Goal: Task Accomplishment & Management: Use online tool/utility

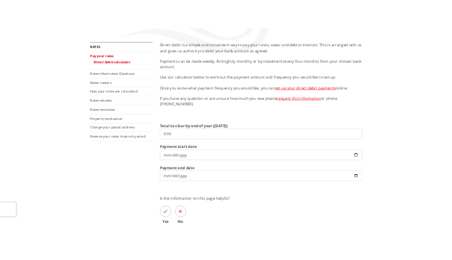
scroll to position [243, 0]
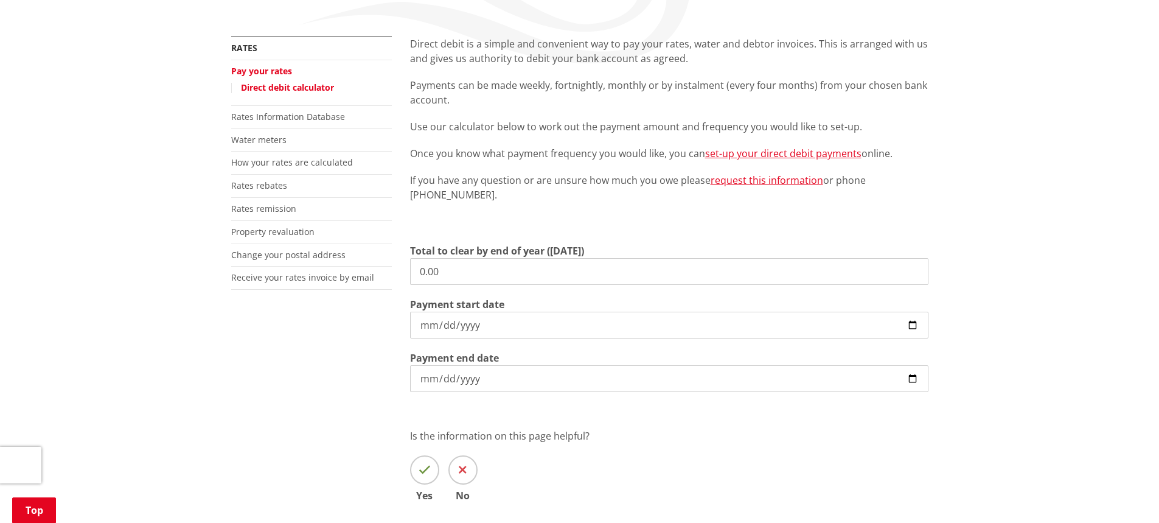
drag, startPoint x: 535, startPoint y: 278, endPoint x: 534, endPoint y: 264, distance: 14.0
click at [535, 278] on input "0.00" at bounding box center [669, 271] width 518 height 27
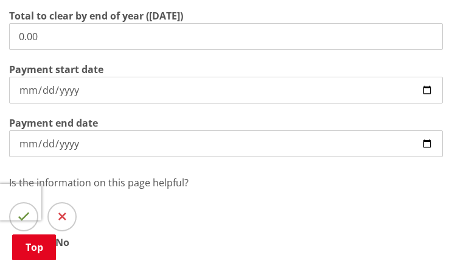
scroll to position [487, 0]
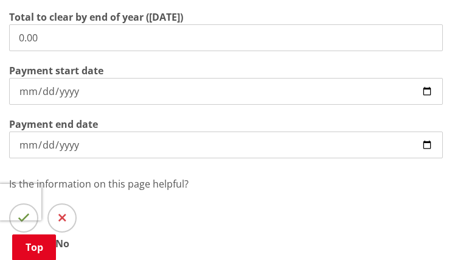
drag, startPoint x: 81, startPoint y: 30, endPoint x: -193, endPoint y: 28, distance: 274.4
type input "4,058.31"
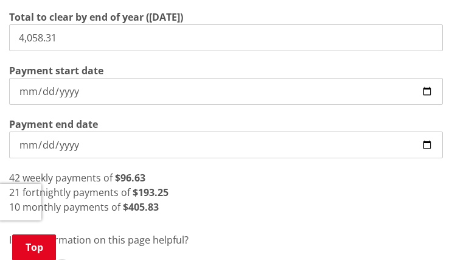
click at [434, 92] on input "[DATE]" at bounding box center [226, 91] width 434 height 27
click at [423, 91] on input "[DATE]" at bounding box center [226, 91] width 434 height 27
type input "2025-09-22"
click at [351, 185] on div "20 fortnightly payments of $202.92" at bounding box center [226, 192] width 434 height 15
click at [234, 205] on div "9 monthly payments of $450.92" at bounding box center [226, 207] width 434 height 15
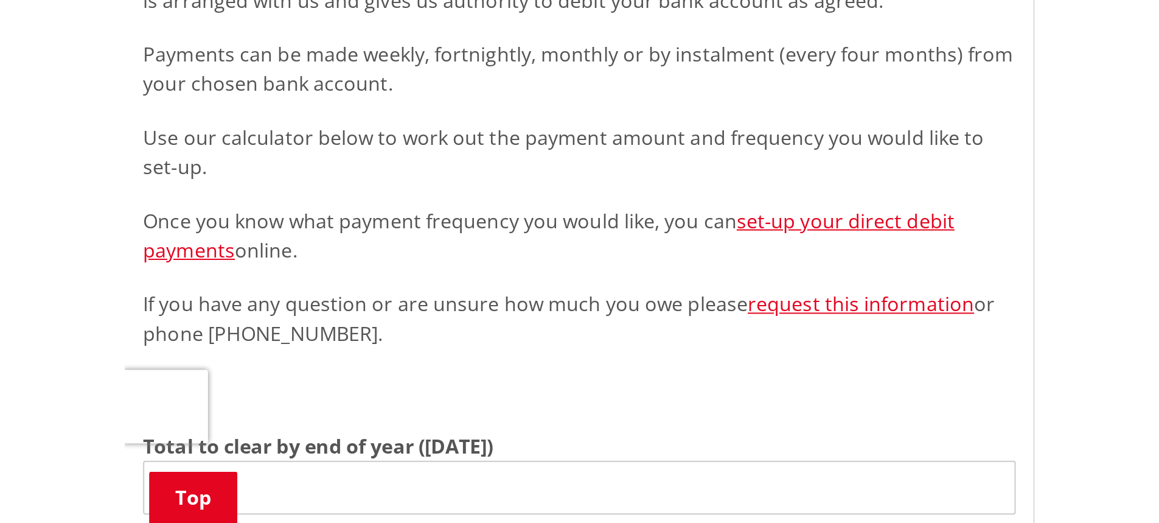
scroll to position [304, 0]
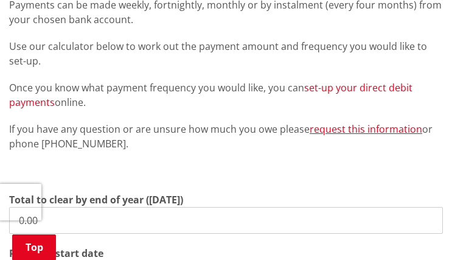
click at [388, 90] on link "set-up your direct debit payments" at bounding box center [210, 95] width 403 height 28
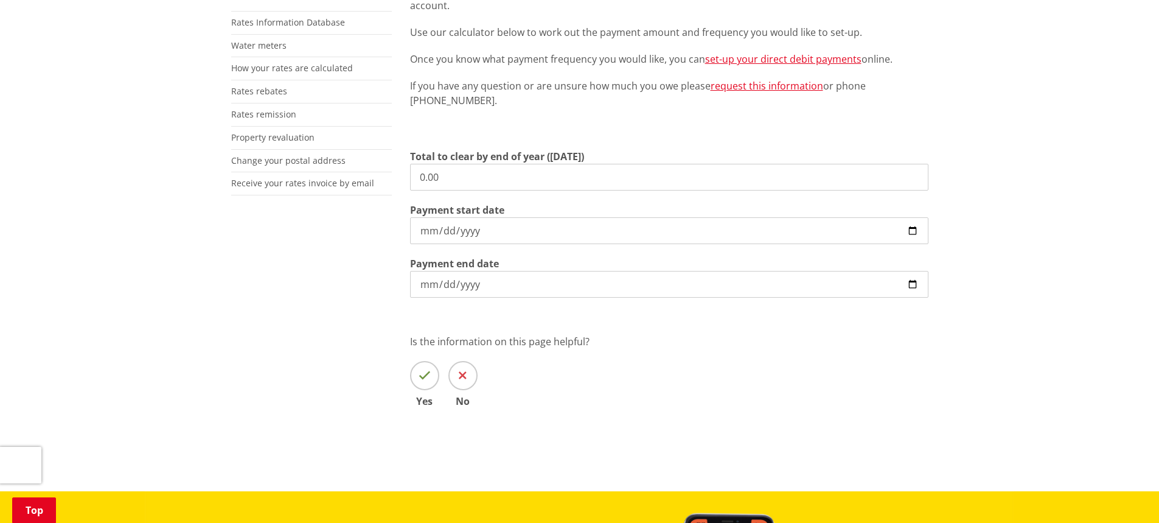
scroll to position [365, 0]
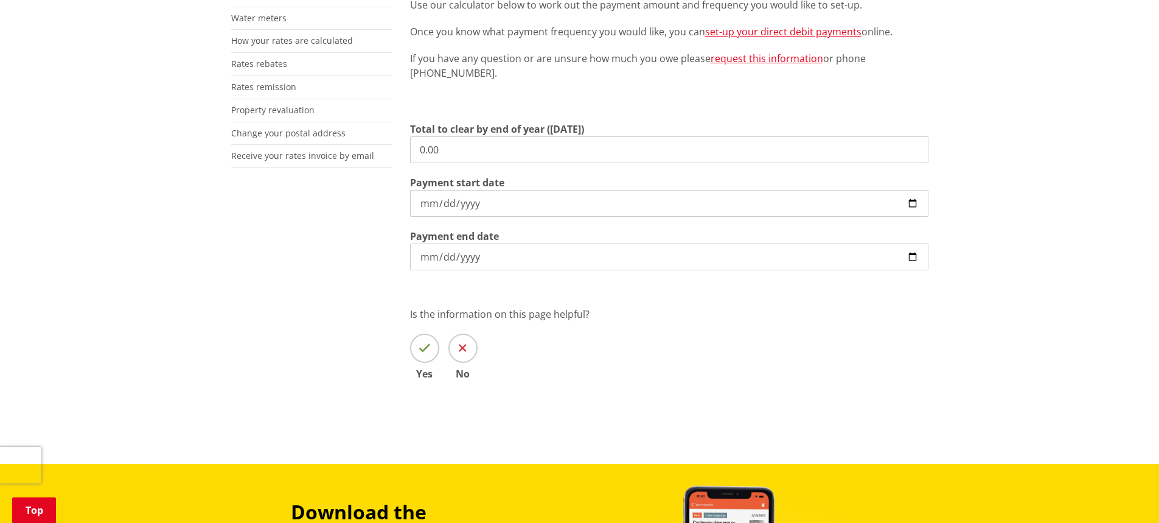
click at [451, 141] on input "0.00" at bounding box center [669, 149] width 518 height 27
